Goal: Task Accomplishment & Management: Use online tool/utility

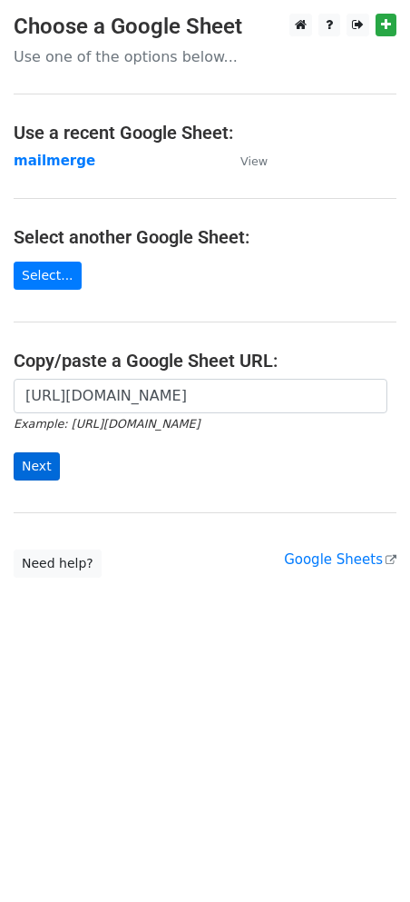
scroll to position [0, 370]
type input "[URL][DOMAIN_NAME]"
click at [28, 469] on input "Next" at bounding box center [37, 466] width 46 height 28
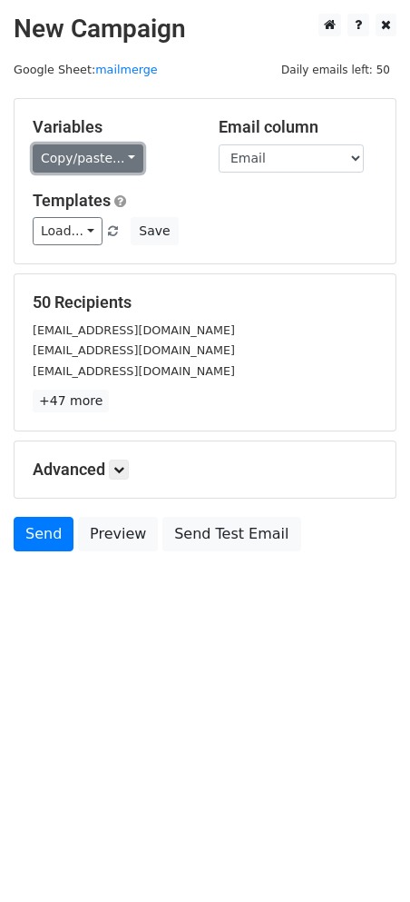
click at [123, 159] on link "Copy/paste..." at bounding box center [88, 158] width 111 height 28
click at [98, 158] on link "Copy/paste..." at bounding box center [88, 158] width 111 height 28
click at [94, 161] on link "Copy/paste..." at bounding box center [88, 158] width 111 height 28
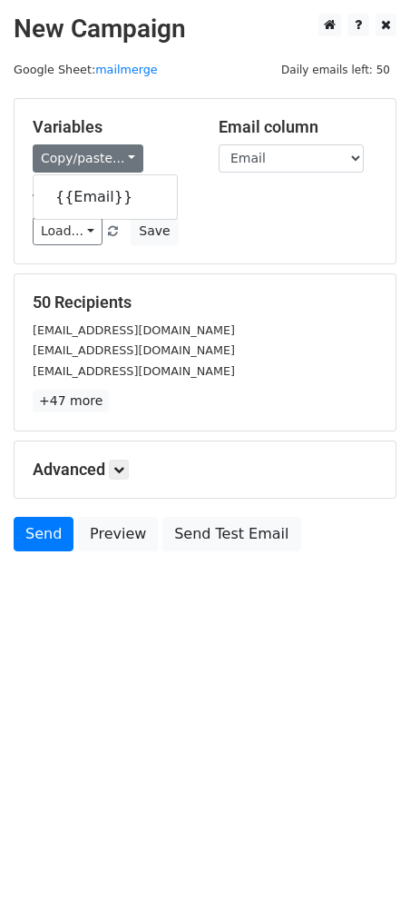
click at [245, 212] on div "Templates Load... No templates saved Save" at bounding box center [205, 218] width 372 height 55
click at [109, 155] on link "Copy/paste..." at bounding box center [88, 158] width 111 height 28
click at [238, 256] on div "Variables Copy/paste... {{Email}} Email column Email Templates Load... No templ…" at bounding box center [205, 181] width 381 height 164
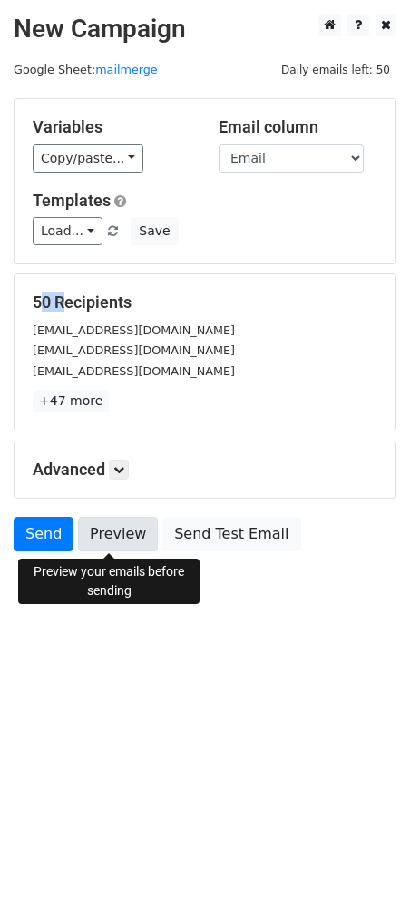
click at [111, 538] on link "Preview" at bounding box center [118, 534] width 80 height 35
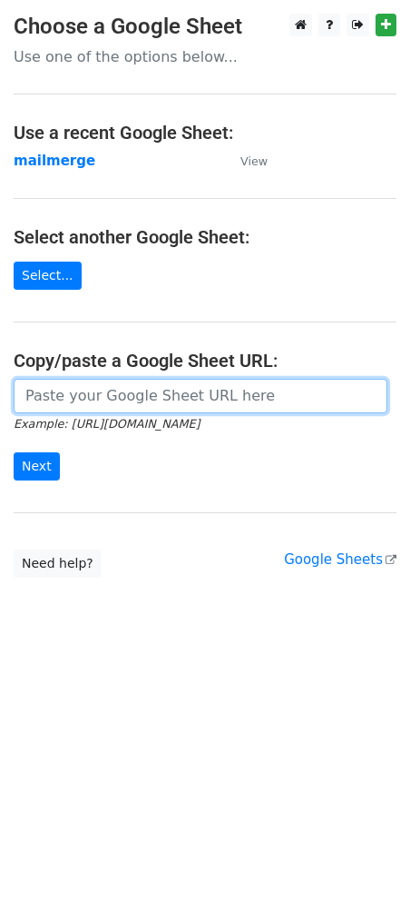
click at [94, 398] on input "url" at bounding box center [201, 396] width 374 height 35
paste input "https://docs.google.com/spreadsheets/d/1WAesjKfmY17GnHiqoci-_59yfCCePDc0WRSlVSY…"
type input "https://docs.google.com/spreadsheets/d/1WAesjKfmY17GnHiqoci-_59yfCCePDc0WRSlVSY…"
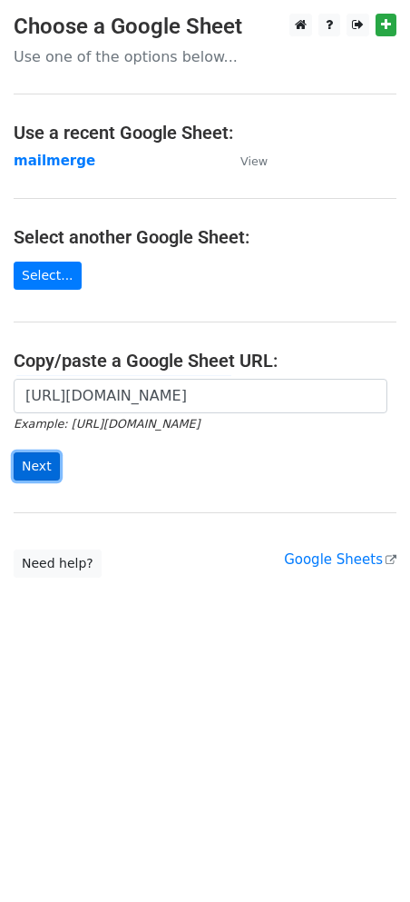
click at [43, 464] on input "Next" at bounding box center [37, 466] width 46 height 28
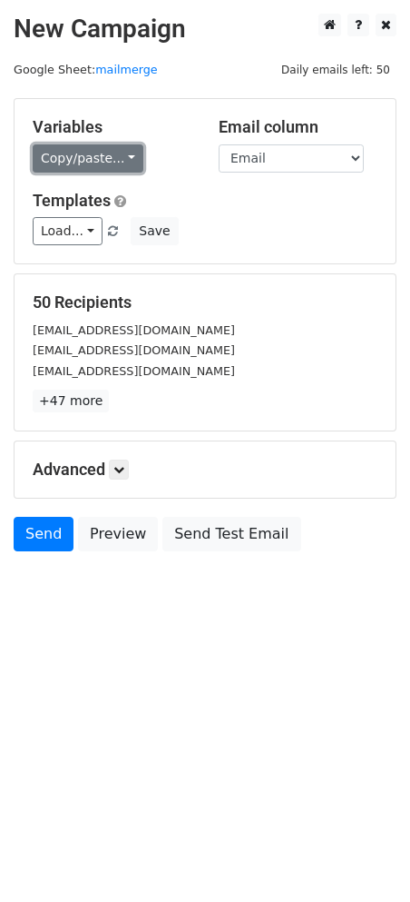
click at [109, 164] on link "Copy/paste..." at bounding box center [88, 158] width 111 height 28
click at [97, 152] on link "Copy/paste..." at bounding box center [88, 158] width 111 height 28
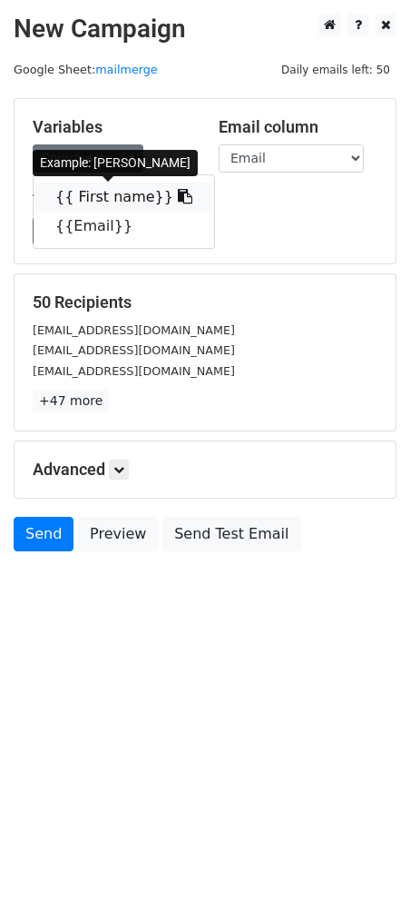
click at [98, 202] on link "{{ First name}}" at bounding box center [124, 197] width 181 height 29
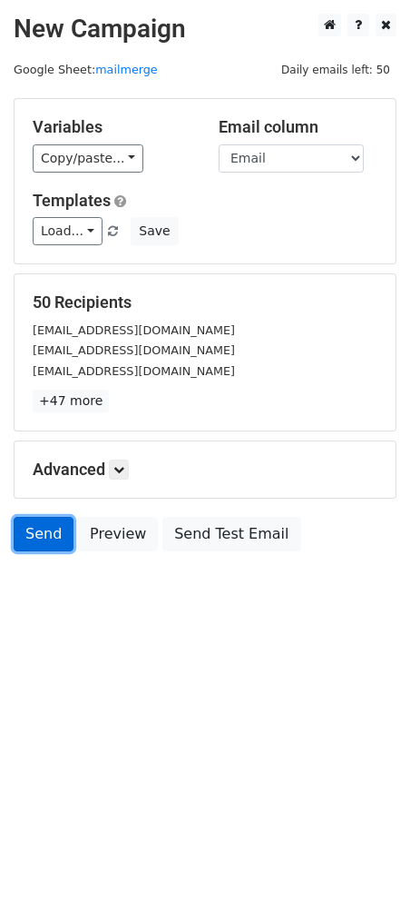
click at [44, 542] on link "Send" at bounding box center [44, 534] width 60 height 35
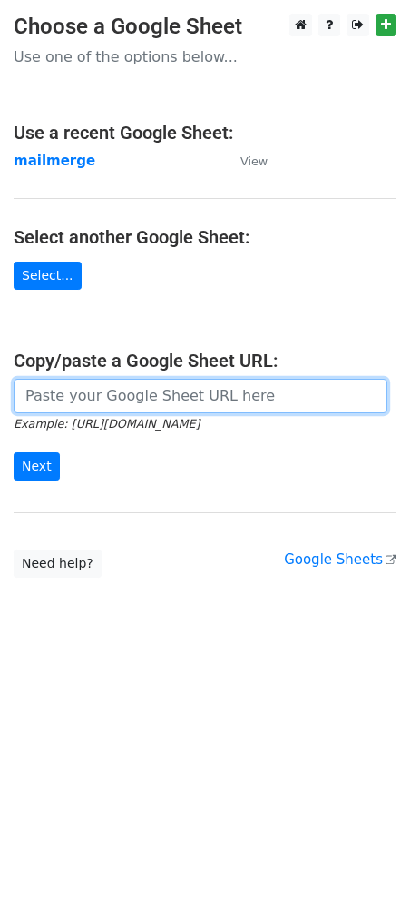
click at [124, 392] on input "url" at bounding box center [201, 396] width 374 height 35
paste input "[URL][DOMAIN_NAME]"
type input "[URL][DOMAIN_NAME]"
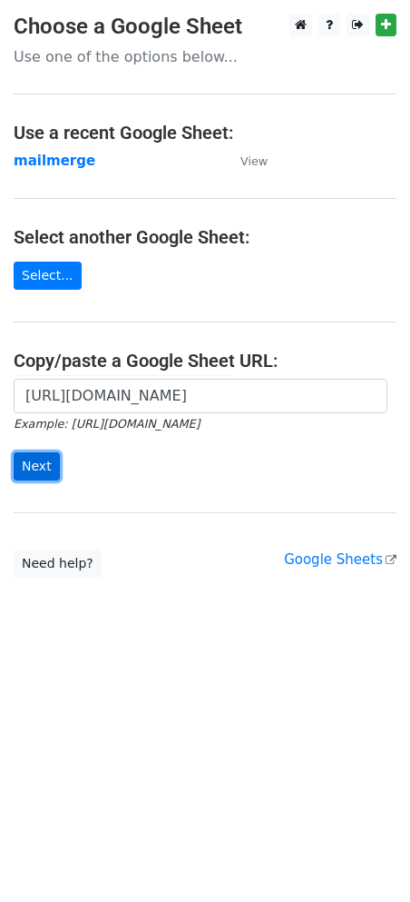
click at [42, 455] on input "Next" at bounding box center [37, 466] width 46 height 28
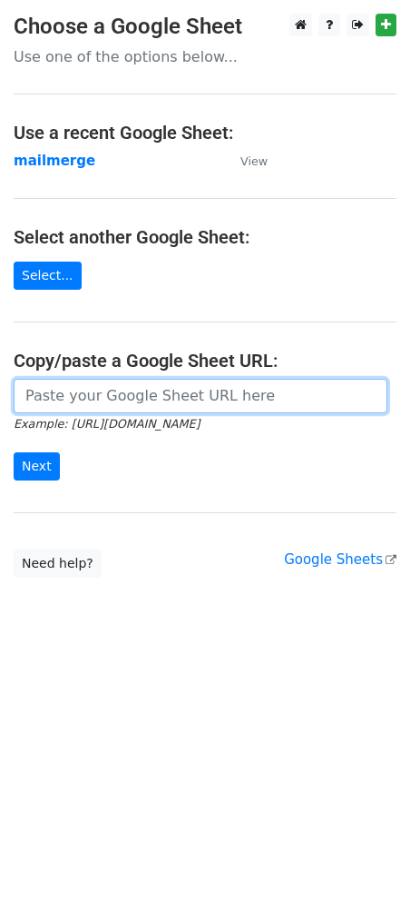
click at [145, 389] on input "url" at bounding box center [201, 396] width 374 height 35
paste input "[URL][DOMAIN_NAME]"
type input "[URL][DOMAIN_NAME]"
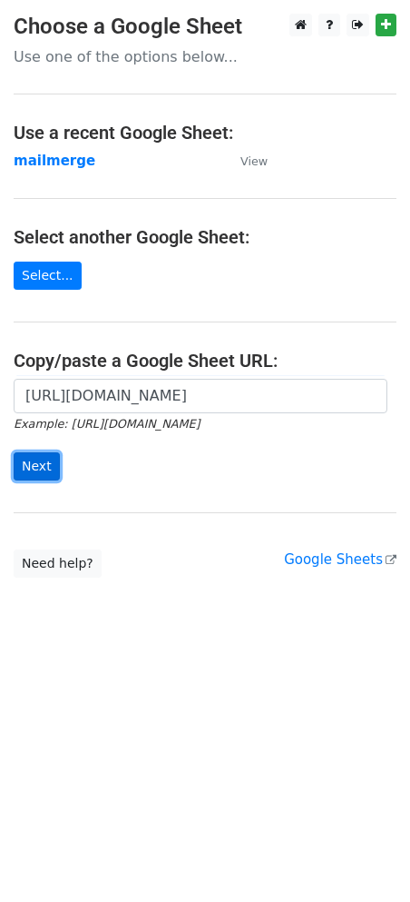
scroll to position [0, 0]
click at [35, 474] on input "Next" at bounding box center [37, 466] width 46 height 28
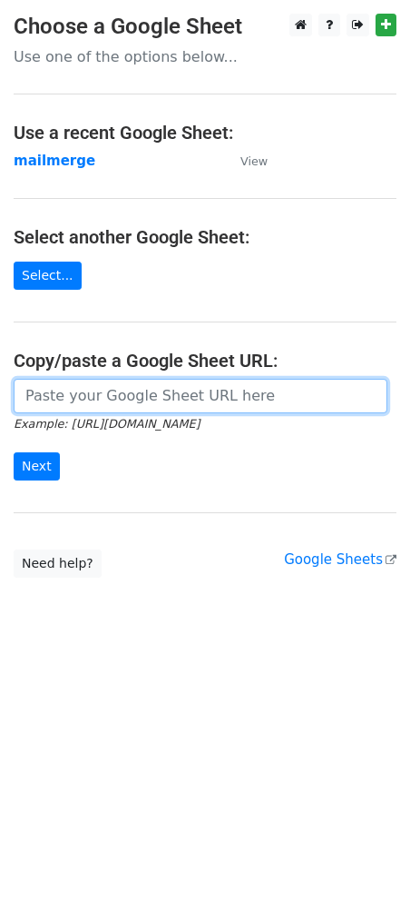
click at [57, 387] on input "url" at bounding box center [201, 396] width 374 height 35
paste input "https://docs.google.com/spreadsheets/d/1WAesjKfmY17GnHiqoci-_59yfCCePDc0WRSlVSY…"
type input "https://docs.google.com/spreadsheets/d/1WAesjKfmY17GnHiqoci-_59yfCCePDc0WRSlVSY…"
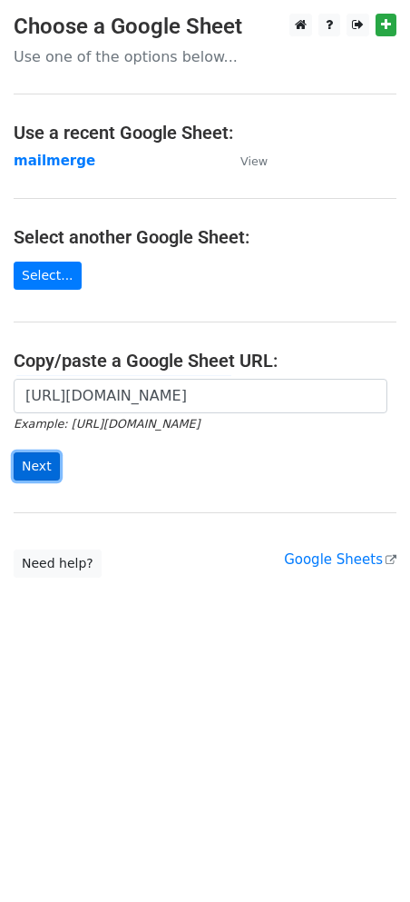
click at [45, 469] on input "Next" at bounding box center [37, 466] width 46 height 28
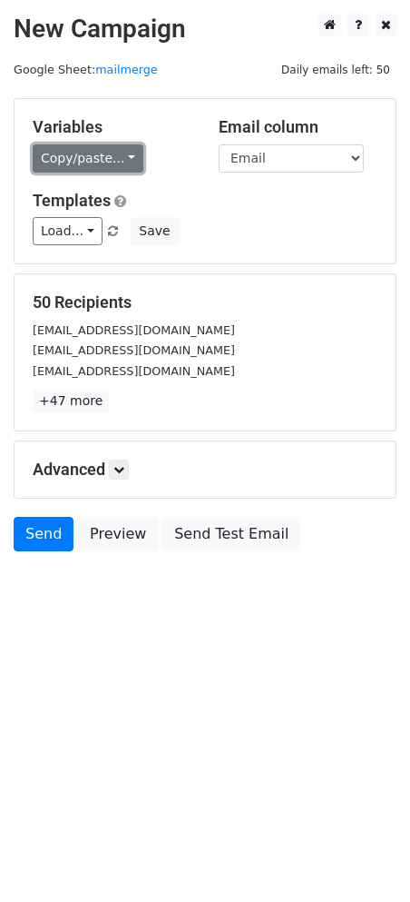
click at [94, 165] on link "Copy/paste..." at bounding box center [88, 158] width 111 height 28
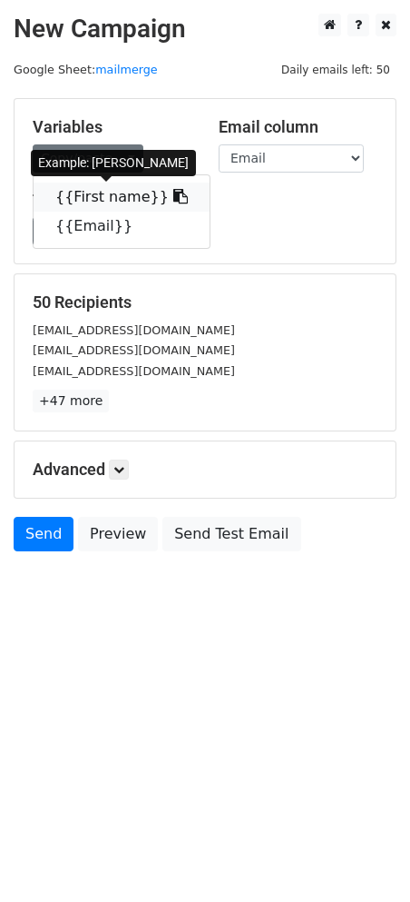
click at [83, 197] on link "{{First name}}" at bounding box center [122, 197] width 176 height 29
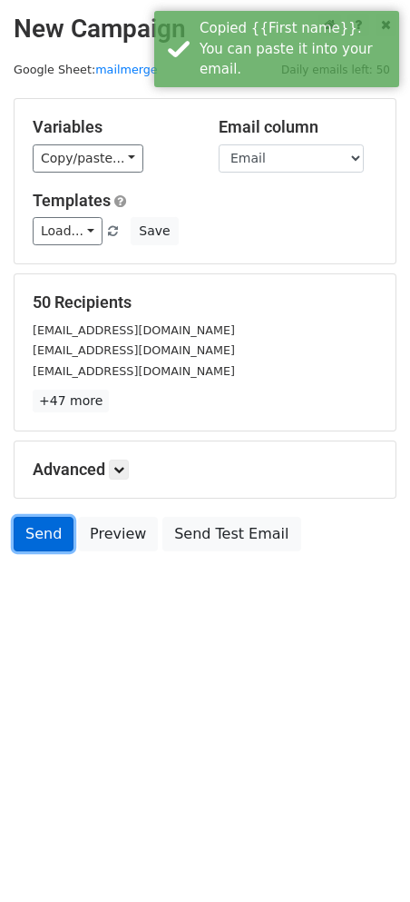
click at [36, 539] on link "Send" at bounding box center [44, 534] width 60 height 35
